Goal: Communication & Community: Answer question/provide support

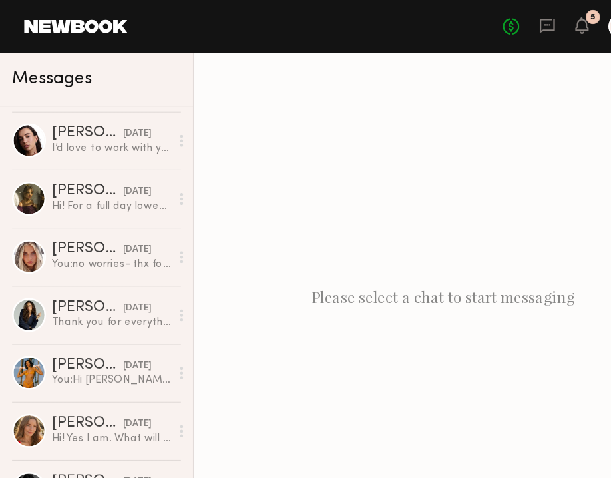
scroll to position [1175, 0]
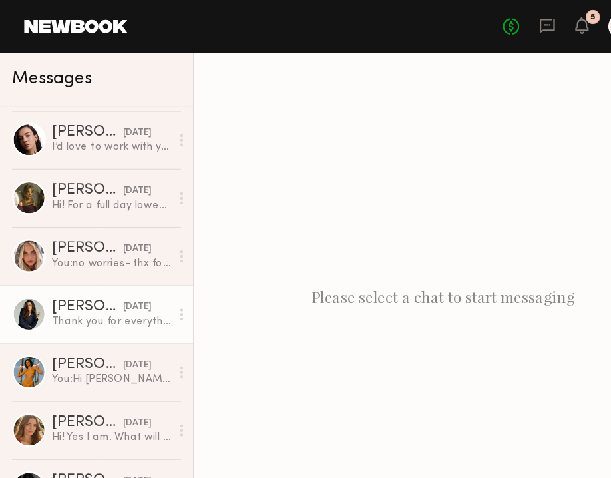
click at [50, 262] on link "[PERSON_NAME] [DATE] Thank you for everything !!" at bounding box center [85, 277] width 170 height 51
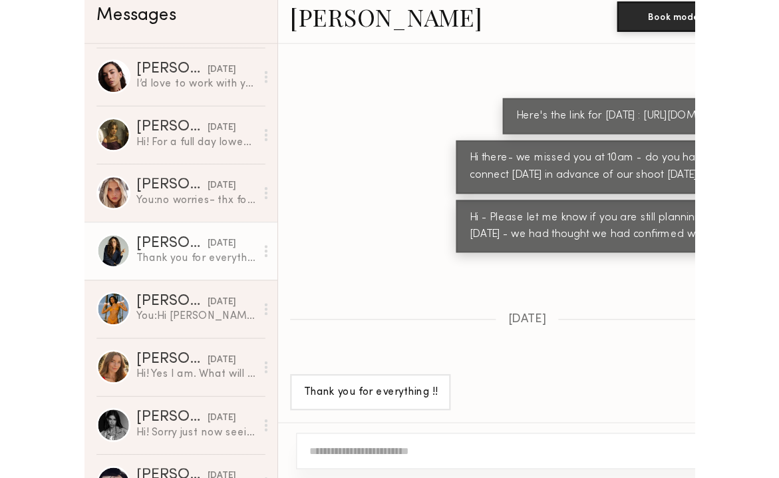
scroll to position [547, 0]
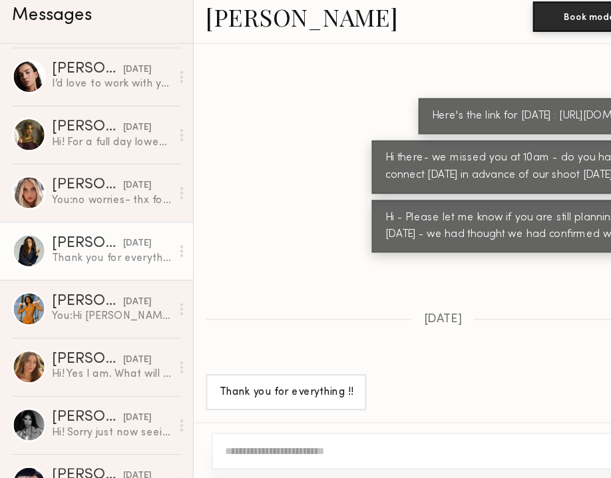
click at [214, 76] on link "[PERSON_NAME]" at bounding box center [267, 70] width 170 height 29
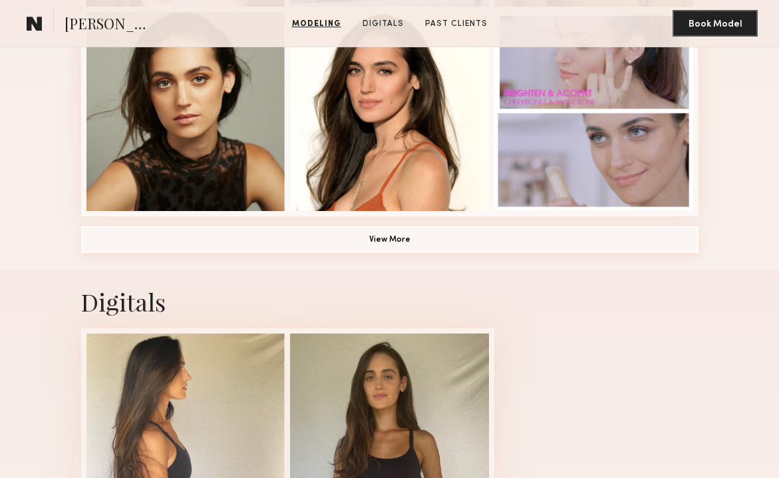
scroll to position [971, 0]
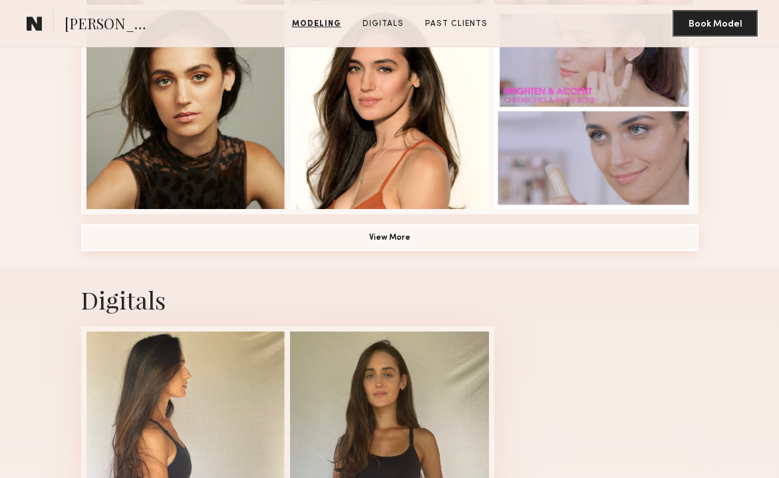
click at [419, 243] on button "View More" at bounding box center [390, 237] width 618 height 27
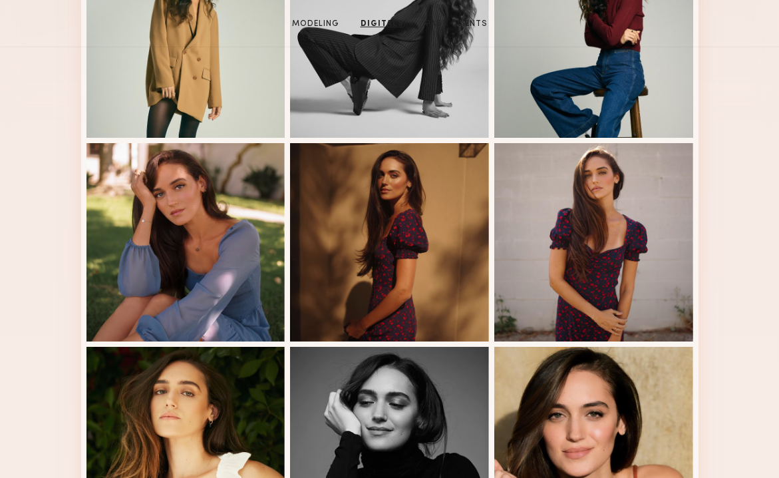
scroll to position [0, 0]
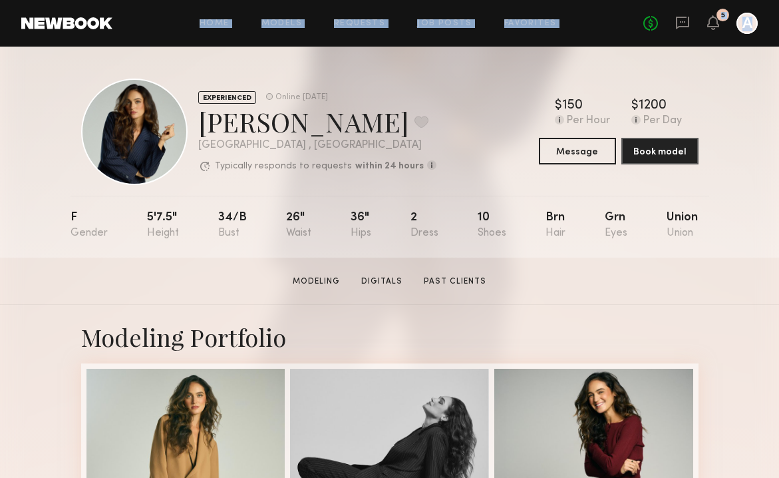
click at [58, 46] on section "Home Models Requests Job Posts Favorites Sign Out No fees up to $5,000 5 A EXPE…" at bounding box center [389, 129] width 779 height 258
click at [65, 31] on header "Home Models Requests Job Posts Favorites Sign Out No fees up to $5,000 5 A" at bounding box center [389, 23] width 779 height 47
